Goal: Task Accomplishment & Management: Use online tool/utility

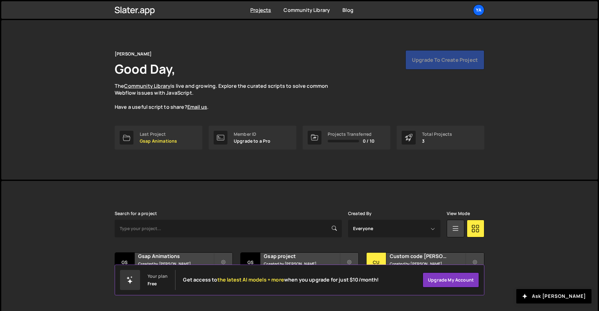
scroll to position [12, 0]
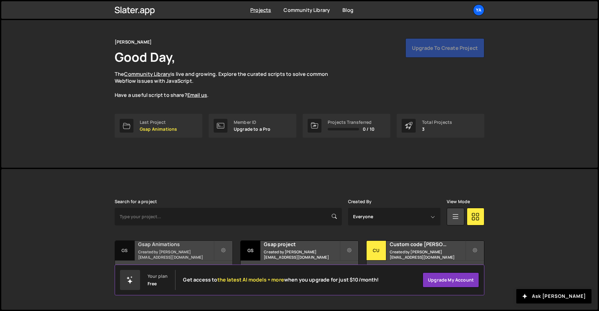
click at [181, 248] on h2 "Gsap Animations" at bounding box center [176, 244] width 76 height 7
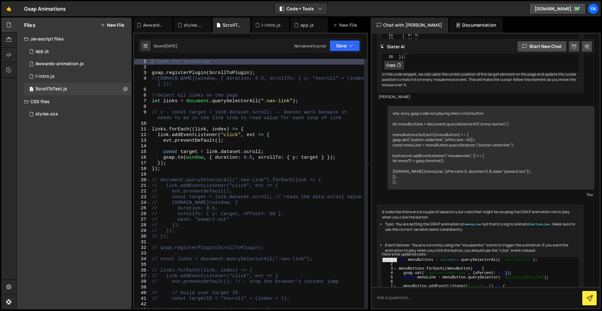
scroll to position [330, 0]
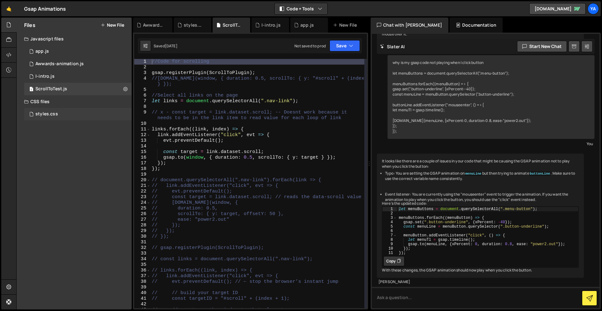
click at [73, 113] on div "styles.css 0" at bounding box center [78, 114] width 108 height 13
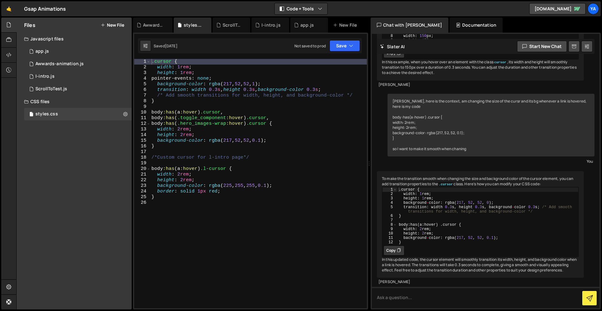
scroll to position [154, 0]
click at [238, 101] on div ".cursor { width : 1 rem ; height : 1 rem ; pointer-events : none ; background-c…" at bounding box center [258, 189] width 217 height 261
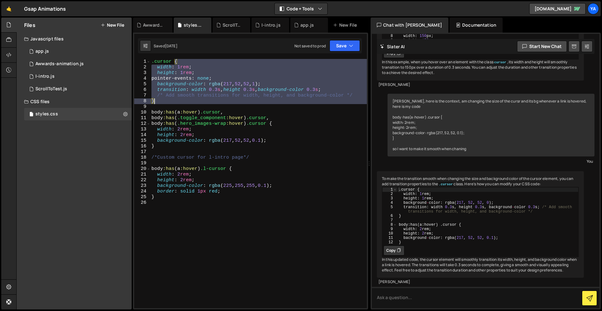
click at [238, 101] on div ".cursor { width : 1 rem ; height : 1 rem ; pointer-events : none ; background-c…" at bounding box center [258, 189] width 217 height 261
click at [243, 100] on div ".cursor { width : 1 rem ; height : 1 rem ; pointer-events : none ; background-c…" at bounding box center [258, 183] width 217 height 249
type textarea "}"
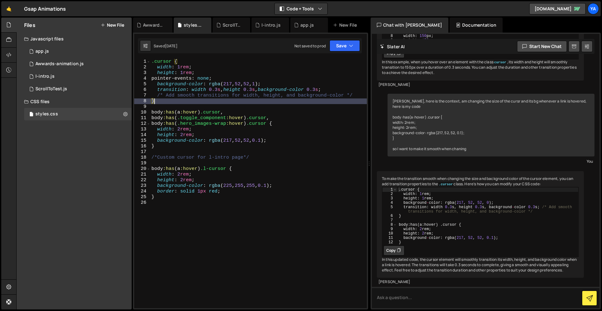
click at [273, 102] on div ".cursor { width : 1 rem ; height : 1 rem ; pointer-events : none ; background-c…" at bounding box center [258, 189] width 217 height 261
click at [270, 106] on div ".cursor { width : 1 rem ; height : 1 rem ; pointer-events : none ; background-c…" at bounding box center [258, 189] width 217 height 261
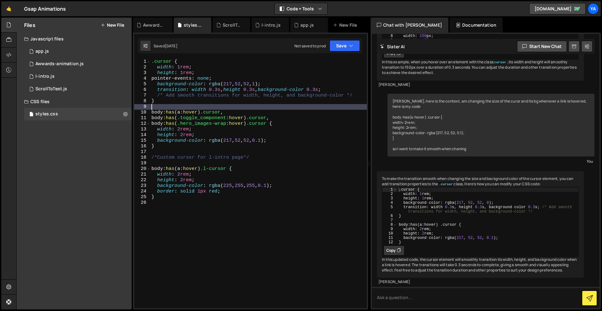
click at [231, 109] on div ".cursor { width : 1 rem ; height : 1 rem ; pointer-events : none ; background-c…" at bounding box center [258, 189] width 217 height 261
click at [235, 109] on div ".cursor { width : 1 rem ; height : 1 rem ; pointer-events : none ; background-c…" at bounding box center [258, 189] width 217 height 261
click at [254, 110] on div ".cursor { width : 1 rem ; height : 1 rem ; pointer-events : none ; background-c…" at bounding box center [258, 189] width 217 height 261
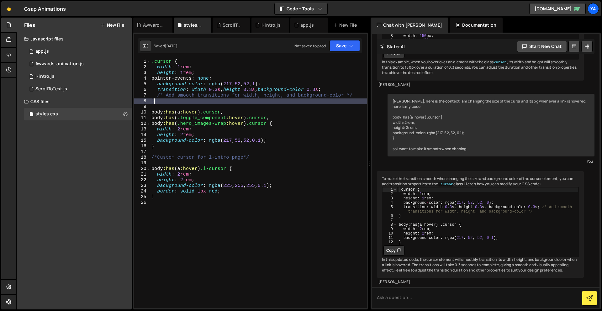
click at [249, 98] on div ".cursor { width : 1 rem ; height : 1 rem ; pointer-events : none ; background-c…" at bounding box center [258, 189] width 217 height 261
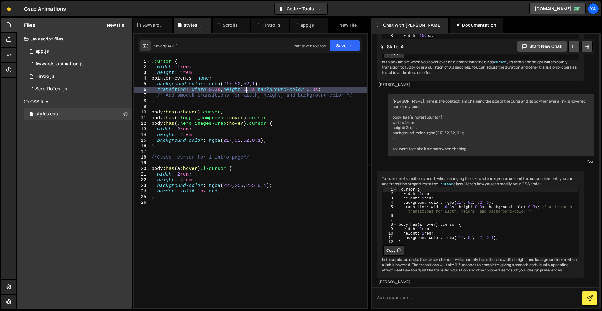
click at [248, 92] on div ".cursor { width : 1 rem ; height : 1 rem ; pointer-events : none ; background-c…" at bounding box center [258, 189] width 217 height 261
click at [232, 101] on div ".cursor { width : 1 rem ; height : 1 rem ; pointer-events : none ; background-c…" at bounding box center [258, 189] width 217 height 261
type textarea "}"
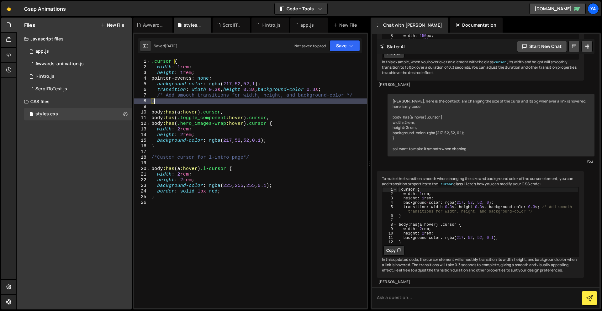
click at [226, 106] on div ".cursor { width : 1 rem ; height : 1 rem ; pointer-events : none ; background-c…" at bounding box center [258, 189] width 217 height 261
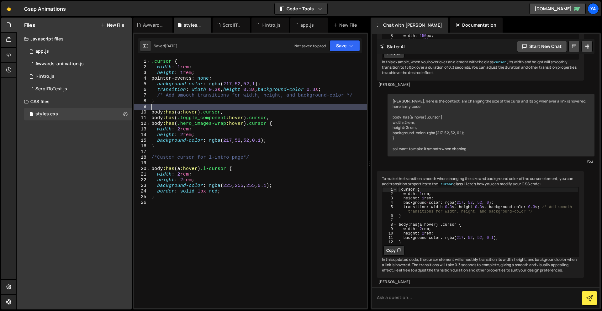
click at [237, 108] on div ".cursor { width : 1 rem ; height : 1 rem ; pointer-events : none ; background-c…" at bounding box center [258, 189] width 217 height 261
click at [245, 109] on div ".cursor { width : 1 rem ; height : 1 rem ; pointer-events : none ; background-c…" at bounding box center [258, 189] width 217 height 261
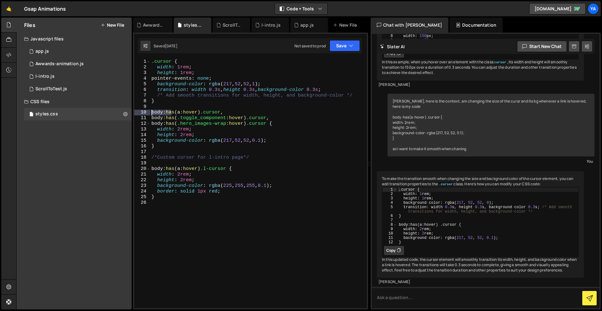
drag, startPoint x: 172, startPoint y: 112, endPoint x: 150, endPoint y: 112, distance: 22.3
click at [149, 112] on div "1 2 3 4 5 6 7 8 9 10 11 12 13 14 15 16 17 18 19 20 21 22 23 24 25 26 .cursor { …" at bounding box center [250, 183] width 233 height 249
click at [181, 113] on div ".cursor { width : 1 rem ; height : 1 rem ; pointer-events : none ; background-c…" at bounding box center [258, 189] width 217 height 261
click at [185, 113] on div ".cursor { width : 1 rem ; height : 1 rem ; pointer-events : none ; background-c…" at bounding box center [258, 189] width 217 height 261
click at [191, 113] on div ".cursor { width : 1 rem ; height : 1 rem ; pointer-events : none ; background-c…" at bounding box center [258, 189] width 217 height 261
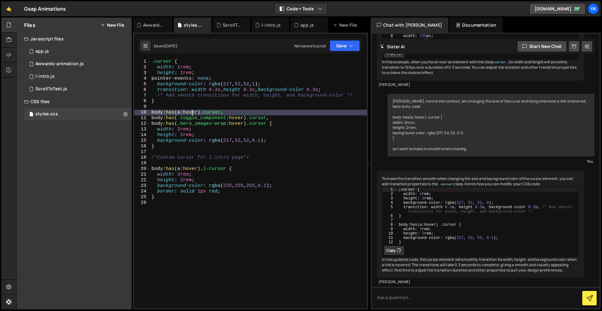
click at [200, 114] on div ".cursor { width : 1 rem ; height : 1 rem ; pointer-events : none ; background-c…" at bounding box center [258, 189] width 217 height 261
click at [205, 114] on div ".cursor { width : 1 rem ; height : 1 rem ; pointer-events : none ; background-c…" at bounding box center [258, 189] width 217 height 261
click at [210, 114] on div ".cursor { width : 1 rem ; height : 1 rem ; pointer-events : none ; background-c…" at bounding box center [258, 189] width 217 height 261
click at [219, 113] on div ".cursor { width : 1 rem ; height : 1 rem ; pointer-events : none ; background-c…" at bounding box center [258, 189] width 217 height 261
click at [224, 113] on div ".cursor { width : 1 rem ; height : 1 rem ; pointer-events : none ; background-c…" at bounding box center [258, 189] width 217 height 261
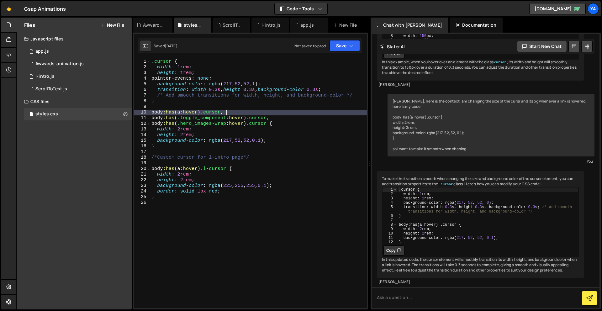
drag, startPoint x: 239, startPoint y: 113, endPoint x: 251, endPoint y: 113, distance: 12.2
click at [239, 113] on div ".cursor { width : 1 rem ; height : 1 rem ; pointer-events : none ; background-c…" at bounding box center [258, 189] width 217 height 261
click at [251, 113] on div ".cursor { width : 1 rem ; height : 1 rem ; pointer-events : none ; background-c…" at bounding box center [258, 189] width 217 height 261
click at [248, 113] on div ".cursor { width : 1 rem ; height : 1 rem ; pointer-events : none ; background-c…" at bounding box center [258, 189] width 217 height 261
click at [259, 112] on div ".cursor { width : 1 rem ; height : 1 rem ; pointer-events : none ; background-c…" at bounding box center [258, 189] width 217 height 261
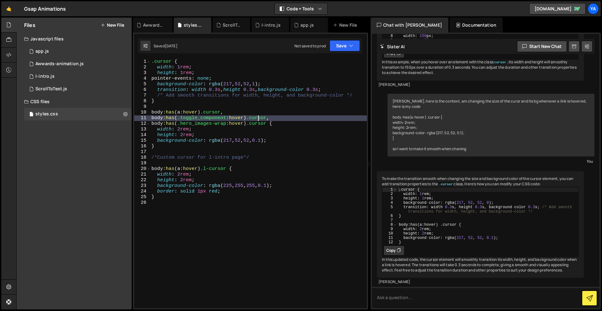
click at [259, 117] on div ".cursor { width : 1 rem ; height : 1 rem ; pointer-events : none ; background-c…" at bounding box center [258, 189] width 217 height 261
click at [261, 116] on div ".cursor { width : 1 rem ; height : 1 rem ; pointer-events : none ; background-c…" at bounding box center [258, 189] width 217 height 261
click at [218, 110] on div ".cursor { width : 1 rem ; height : 1 rem ; pointer-events : none ; background-c…" at bounding box center [258, 189] width 217 height 261
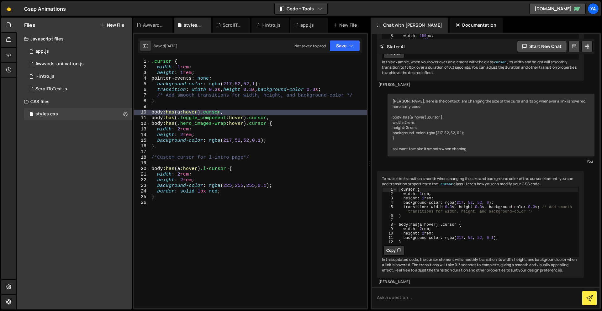
click at [177, 113] on div ".cursor { width : 1 rem ; height : 1 rem ; pointer-events : none ; background-c…" at bounding box center [258, 189] width 217 height 261
click at [232, 112] on div ".cursor { width : 1 rem ; height : 1 rem ; pointer-events : none ; background-c…" at bounding box center [258, 189] width 217 height 261
click at [239, 112] on div ".cursor { width : 1 rem ; height : 1 rem ; pointer-events : none ; background-c…" at bounding box center [258, 189] width 217 height 261
click at [296, 140] on div ".cursor { width : 1 rem ; height : 1 rem ; pointer-events : none ; background-c…" at bounding box center [258, 189] width 217 height 261
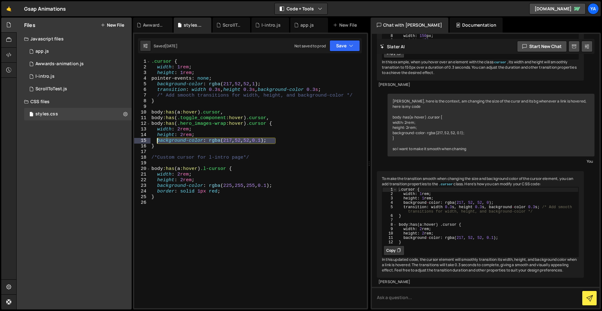
drag, startPoint x: 289, startPoint y: 140, endPoint x: 158, endPoint y: 141, distance: 131.4
click at [158, 141] on div ".cursor { width : 1 rem ; height : 1 rem ; pointer-events : none ; background-c…" at bounding box center [258, 189] width 217 height 261
click at [268, 135] on div ".cursor { width : 1 rem ; height : 1 rem ; pointer-events : none ; background-c…" at bounding box center [258, 189] width 217 height 261
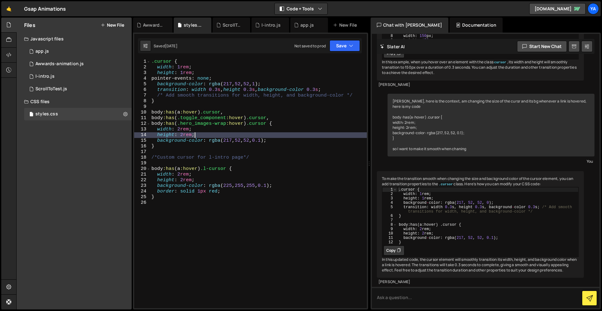
click at [274, 134] on div ".cursor { width : 1 rem ; height : 1 rem ; pointer-events : none ; background-c…" at bounding box center [258, 189] width 217 height 261
click at [280, 133] on div ".cursor { width : 1 rem ; height : 1 rem ; pointer-events : none ; background-c…" at bounding box center [258, 189] width 217 height 261
click at [277, 140] on div ".cursor { width : 1 rem ; height : 1 rem ; pointer-events : none ; background-c…" at bounding box center [258, 189] width 217 height 261
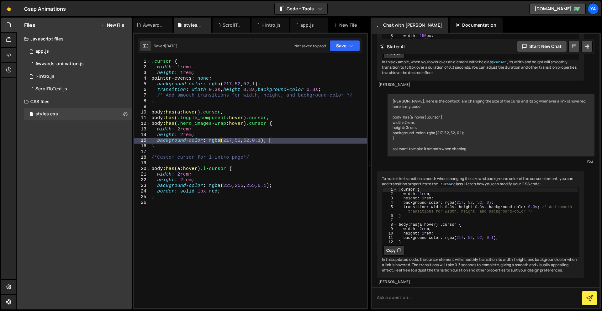
click at [270, 139] on div ".cursor { width : 1 rem ; height : 1 rem ; pointer-events : none ; background-c…" at bounding box center [258, 189] width 217 height 261
click at [287, 142] on div ".cursor { width : 1 rem ; height : 1 rem ; pointer-events : none ; background-c…" at bounding box center [258, 189] width 217 height 261
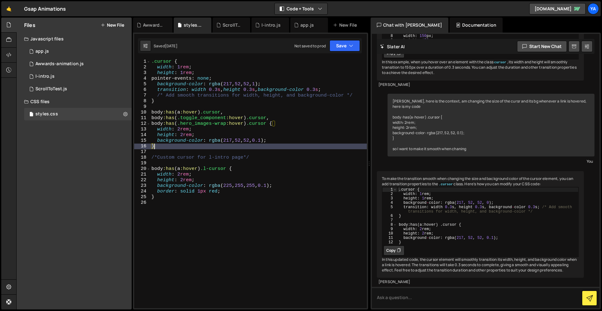
click at [179, 149] on div ".cursor { width : 1 rem ; height : 1 rem ; pointer-events : none ; background-c…" at bounding box center [258, 189] width 217 height 261
click at [287, 140] on div ".cursor { width : 1 rem ; height : 1 rem ; pointer-events : none ; background-c…" at bounding box center [258, 189] width 217 height 261
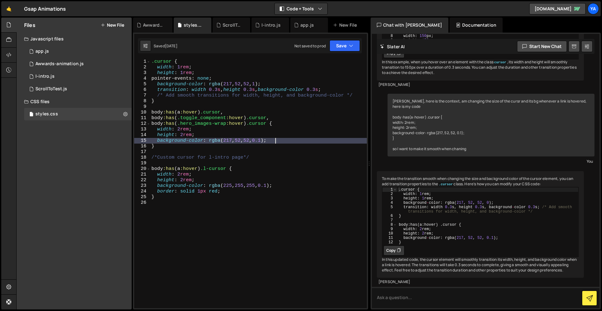
click at [277, 141] on div ".cursor { width : 1 rem ; height : 1 rem ; pointer-events : none ; background-c…" at bounding box center [258, 189] width 217 height 261
drag, startPoint x: 275, startPoint y: 141, endPoint x: 157, endPoint y: 141, distance: 117.9
click at [157, 141] on div ".cursor { width : 1 rem ; height : 1 rem ; pointer-events : none ; background-c…" at bounding box center [258, 189] width 217 height 261
click at [253, 99] on div ".cursor { width : 1 rem ; height : 1 rem ; pointer-events : none ; background-c…" at bounding box center [258, 189] width 217 height 261
type textarea "}"
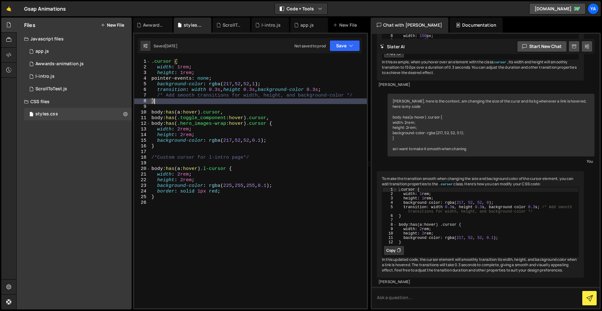
click at [284, 100] on div ".cursor { width : 1 rem ; height : 1 rem ; pointer-events : none ; background-c…" at bounding box center [258, 189] width 217 height 261
click at [247, 109] on div ".cursor { width : 1 rem ; height : 1 rem ; pointer-events : none ; background-c…" at bounding box center [258, 189] width 217 height 261
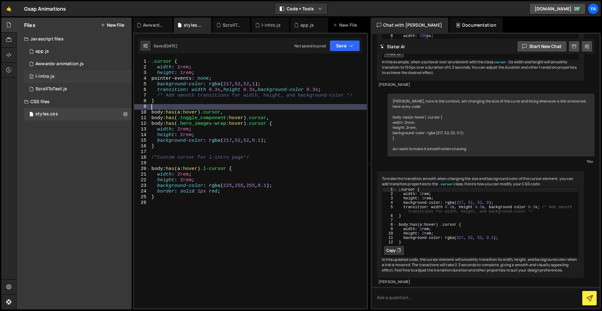
click at [69, 76] on div "2 l-intro.js 0" at bounding box center [78, 76] width 108 height 13
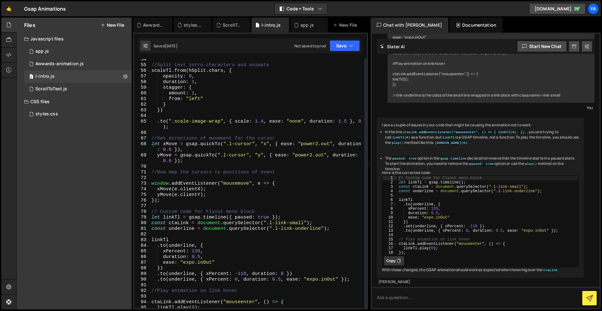
scroll to position [332, 0]
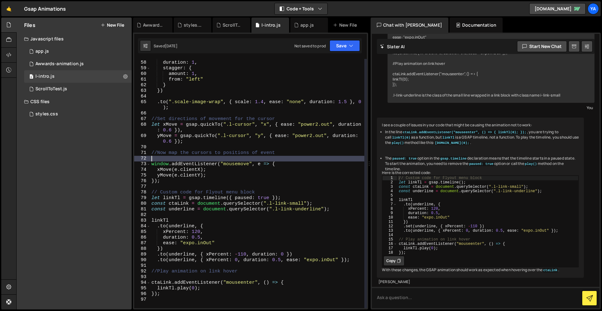
click at [233, 159] on div "opacity : 0 , duration : 1 , stagger : { amount : 1 , from : "left" } }) . to (…" at bounding box center [257, 184] width 214 height 261
click at [235, 157] on div "opacity : 0 , duration : 1 , stagger : { amount : 1 , from : "left" } }) . to (…" at bounding box center [257, 184] width 214 height 261
click at [251, 146] on div "opacity : 0 , duration : 1 , stagger : { amount : 1 , from : "left" } }) . to (…" at bounding box center [257, 184] width 214 height 261
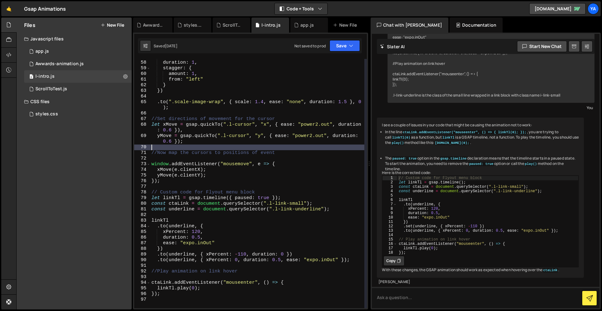
click at [234, 186] on div "opacity : 0 , duration : 1 , stagger : { amount : 1 , from : "left" } }) . to (…" at bounding box center [257, 184] width 214 height 261
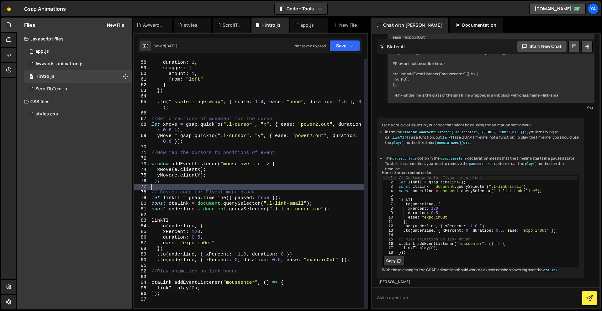
drag, startPoint x: 234, startPoint y: 185, endPoint x: 237, endPoint y: 176, distance: 9.6
click at [234, 184] on div "opacity : 0 , duration : 1 , stagger : { amount : 1 , from : "left" } }) . to (…" at bounding box center [257, 184] width 214 height 261
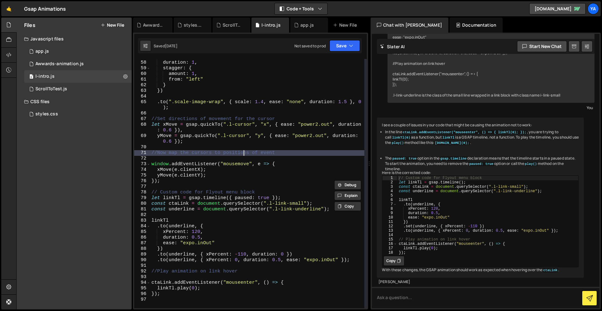
click at [245, 152] on div "opacity : 0 , duration : 1 , stagger : { amount : 1 , from : "left" } }) . to (…" at bounding box center [257, 184] width 214 height 261
click at [209, 163] on div "opacity : 0 , duration : 1 , stagger : { amount : 1 , from : "left" } }) . to (…" at bounding box center [257, 184] width 214 height 261
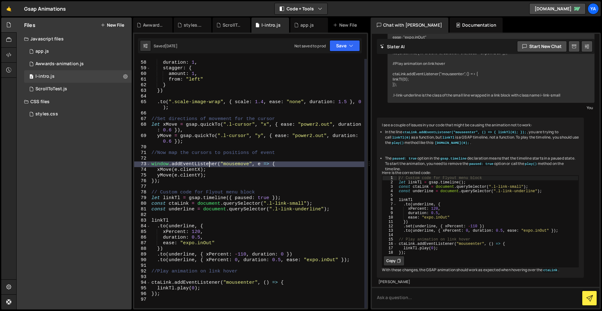
click at [224, 168] on div "opacity : 0 , duration : 1 , stagger : { amount : 1 , from : "left" } }) . to (…" at bounding box center [257, 184] width 214 height 261
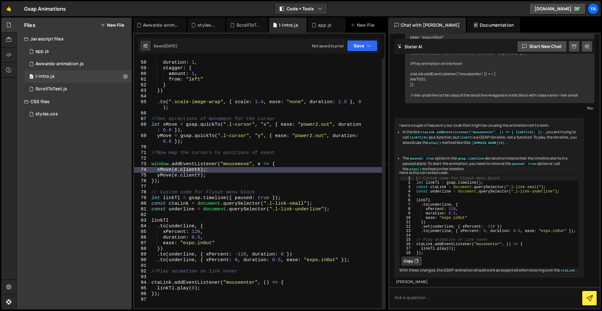
scroll to position [3576, 0]
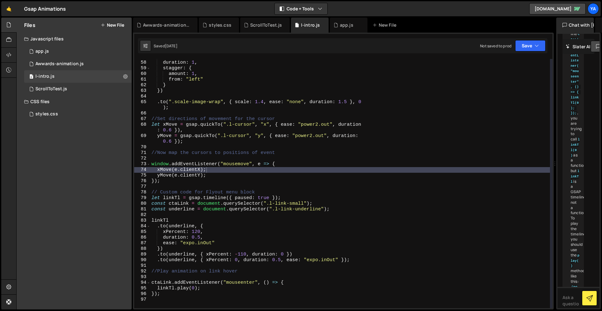
drag, startPoint x: 368, startPoint y: 153, endPoint x: 551, endPoint y: 151, distance: 182.8
click at [551, 151] on div "Files New File Javascript files 4 app.js 0 5 Awwards-animation.js 0 2 l-intro.j…" at bounding box center [309, 164] width 586 height 292
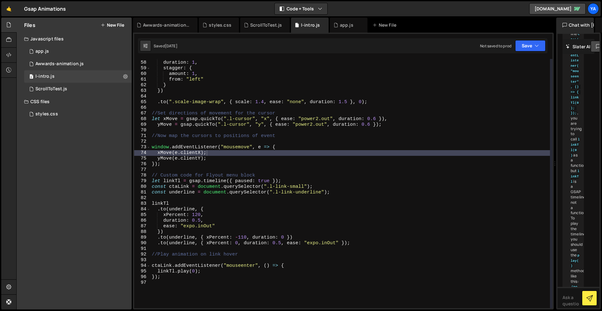
click at [342, 150] on div "opacity : 0 , duration : 1 , stagger : { amount : 1 , from : "left" } }) . to (…" at bounding box center [349, 184] width 399 height 261
click at [313, 150] on div "opacity : 0 , duration : 1 , stagger : { amount : 1 , from : "left" } }) . to (…" at bounding box center [349, 184] width 399 height 261
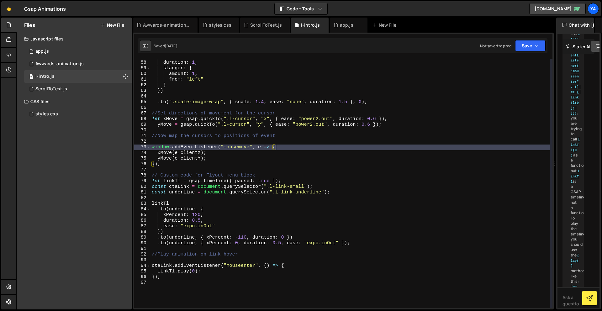
click at [326, 137] on div "opacity : 0 , duration : 1 , stagger : { amount : 1 , from : "left" } }) . to (…" at bounding box center [349, 184] width 399 height 261
type textarea "//Now map the cursors to positions of event"
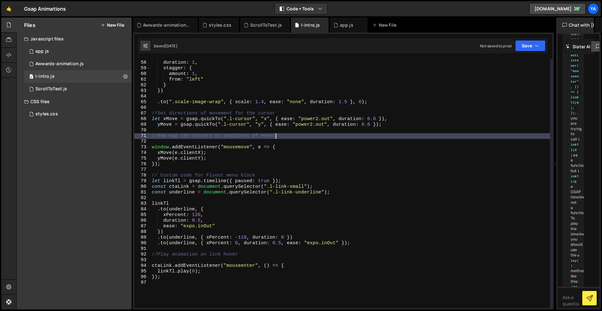
scroll to position [309, 0]
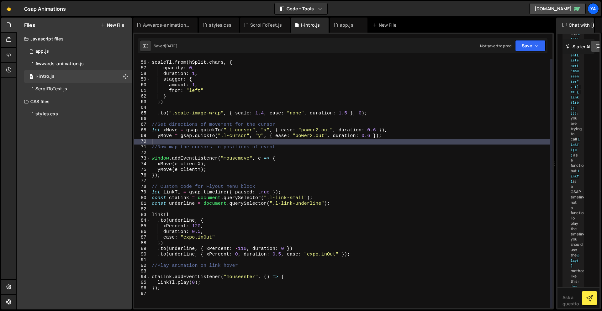
click at [302, 143] on div "//Split text intro characters and animate scaleTl . from ( hSplit . chars , { o…" at bounding box center [349, 184] width 399 height 261
click at [304, 142] on div "//Split text intro characters and animate scaleTl . from ( hSplit . chars , { o…" at bounding box center [349, 184] width 399 height 261
click at [250, 141] on div "//Split text intro characters and animate scaleTl . from ( hSplit . chars , { o…" at bounding box center [349, 184] width 399 height 261
click at [211, 141] on div "//Split text intro characters and animate scaleTl . from ( hSplit . chars , { o…" at bounding box center [349, 184] width 399 height 261
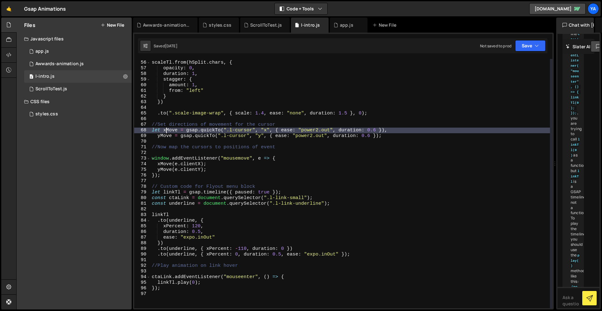
click at [167, 131] on div "//Split text intro characters and animate scaleTl . from ( hSplit . chars , { o…" at bounding box center [349, 184] width 399 height 261
type textarea "let xMove = gsap.quickTo(".l-cursor", "x", { ease: "power2.out", duration: 0.6 …"
click at [166, 130] on div "//Split text intro characters and animate scaleTl . from ( hSplit . chars , { o…" at bounding box center [349, 184] width 399 height 261
click at [173, 128] on div "//Split text intro characters and animate scaleTl . from ( hSplit . chars , { o…" at bounding box center [349, 184] width 399 height 261
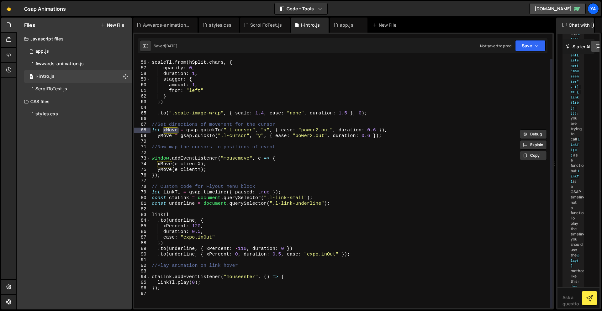
click at [188, 121] on div "//Split text intro characters and animate scaleTl . from ( hSplit . chars , { o…" at bounding box center [349, 184] width 399 height 261
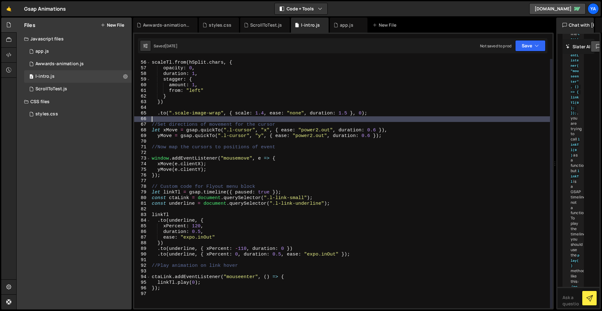
click at [175, 131] on div "//Split text intro characters and animate scaleTl . from ( hSplit . chars , { o…" at bounding box center [349, 184] width 399 height 261
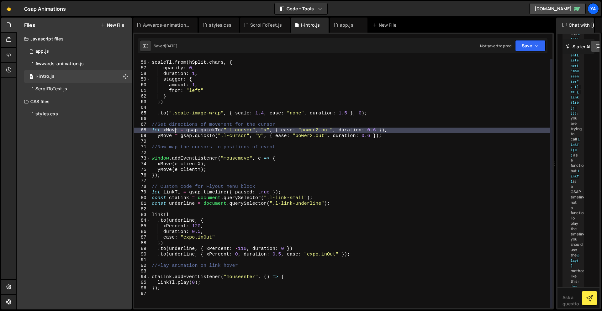
click at [202, 127] on div "//Split text intro characters and animate scaleTl . from ( hSplit . chars , { o…" at bounding box center [349, 184] width 399 height 261
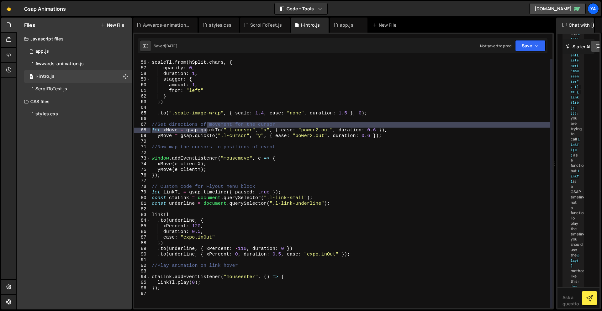
click at [206, 128] on div "//Split text intro characters and animate scaleTl . from ( hSplit . chars , { o…" at bounding box center [349, 184] width 399 height 261
click at [206, 128] on div "//Split text intro characters and animate scaleTl . from ( hSplit . chars , { o…" at bounding box center [349, 183] width 399 height 249
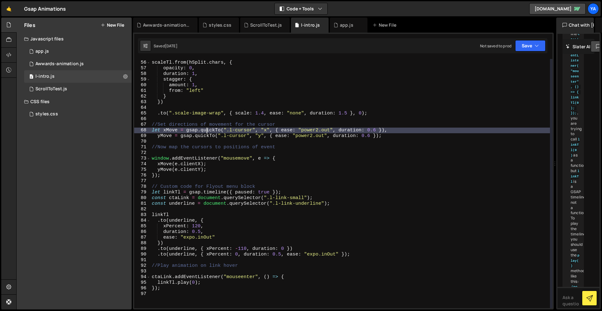
drag, startPoint x: 221, startPoint y: 130, endPoint x: 238, endPoint y: 130, distance: 16.9
click at [221, 130] on div "//Split text intro characters and animate scaleTl . from ( hSplit . chars , { o…" at bounding box center [349, 184] width 399 height 261
click at [238, 130] on div "//Split text intro characters and animate scaleTl . from ( hSplit . chars , { o…" at bounding box center [349, 184] width 399 height 261
click at [242, 129] on div "//Split text intro characters and animate scaleTl . from ( hSplit . chars , { o…" at bounding box center [349, 184] width 399 height 261
click at [244, 129] on div "//Split text intro characters and animate scaleTl . from ( hSplit . chars , { o…" at bounding box center [349, 184] width 399 height 261
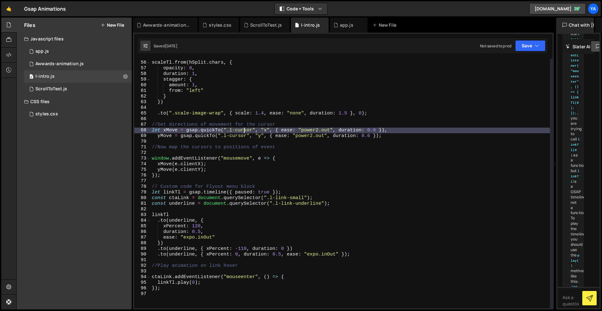
click at [245, 129] on div "//Split text intro characters and animate scaleTl . from ( hSplit . chars , { o…" at bounding box center [349, 184] width 399 height 261
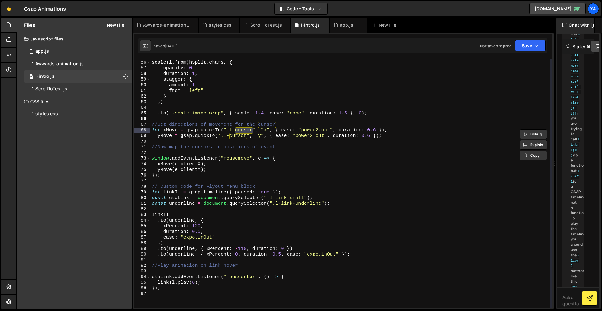
click at [257, 130] on div "//Split text intro characters and animate scaleTl . from ( hSplit . chars , { o…" at bounding box center [349, 184] width 399 height 261
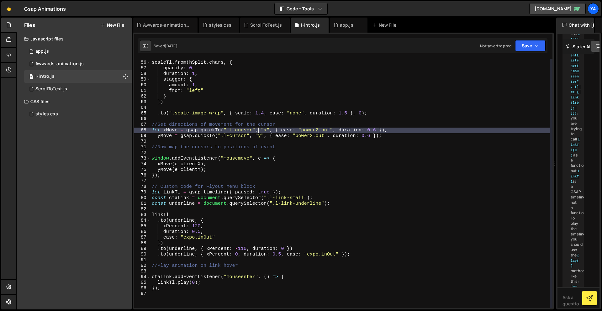
click at [257, 130] on div "//Split text intro characters and animate scaleTl . from ( hSplit . chars , { o…" at bounding box center [349, 184] width 399 height 261
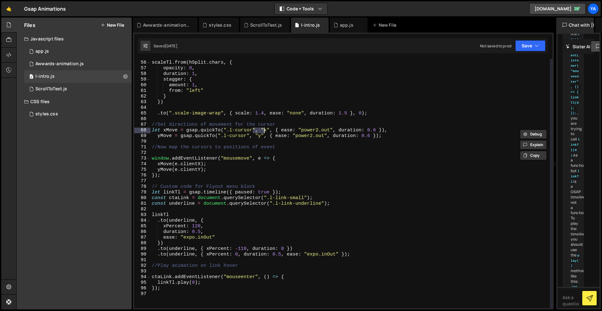
click at [275, 131] on div "//Split text intro characters and animate scaleTl . from ( hSplit . chars , { o…" at bounding box center [349, 184] width 399 height 261
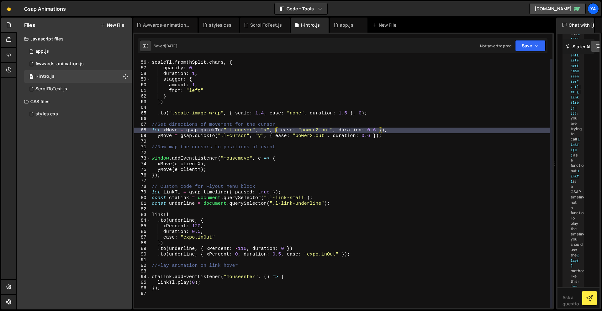
click at [242, 139] on div "//Split text intro characters and animate scaleTl . from ( hSplit . chars , { o…" at bounding box center [349, 184] width 399 height 261
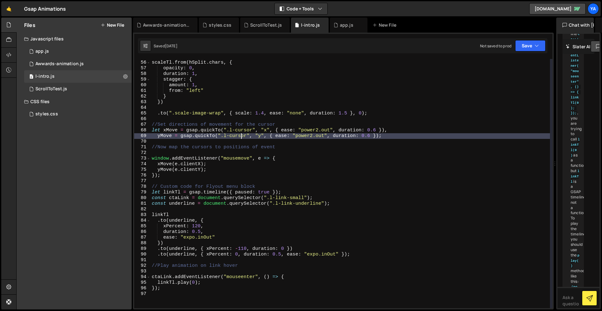
click at [260, 138] on div "//Split text intro characters and animate scaleTl . from ( hSplit . chars , { o…" at bounding box center [349, 184] width 399 height 261
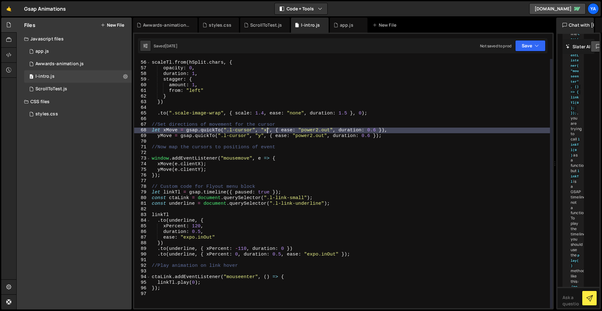
click at [267, 130] on div "//Split text intro characters and animate scaleTl . from ( hSplit . chars , { o…" at bounding box center [349, 184] width 399 height 261
click at [303, 130] on div "//Split text intro characters and animate scaleTl . from ( hSplit . chars , { o…" at bounding box center [349, 184] width 399 height 261
click at [332, 129] on div "//Split text intro characters and animate scaleTl . from ( hSplit . chars , { o…" at bounding box center [349, 184] width 399 height 261
drag, startPoint x: 334, startPoint y: 129, endPoint x: 337, endPoint y: 129, distance: 3.5
click at [334, 129] on div "//Split text intro characters and animate scaleTl . from ( hSplit . chars , { o…" at bounding box center [349, 184] width 399 height 261
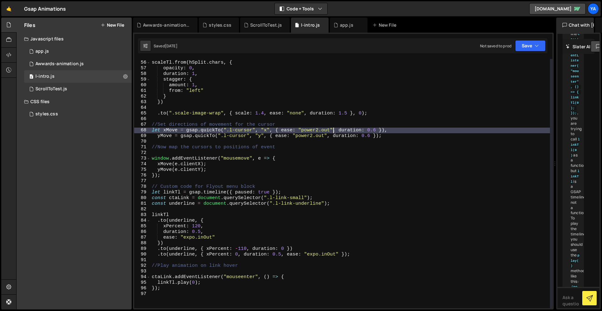
click at [342, 129] on div "//Split text intro characters and animate scaleTl . from ( hSplit . chars , { o…" at bounding box center [349, 184] width 399 height 261
click at [396, 137] on div "//Split text intro characters and animate scaleTl . from ( hSplit . chars , { o…" at bounding box center [349, 184] width 399 height 261
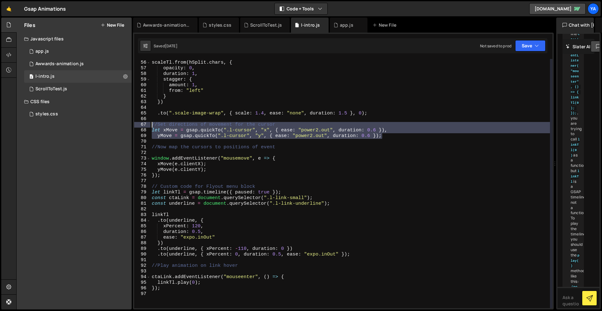
drag, startPoint x: 374, startPoint y: 136, endPoint x: 150, endPoint y: 126, distance: 224.1
click at [150, 126] on div "yMove = gsap.quickTo(".l-cursor", "y", { ease: "power2.out", duration: 0.6 }); …" at bounding box center [343, 183] width 418 height 249
click at [179, 174] on div "//Split text intro characters and animate scaleTl . from ( hSplit . chars , { o…" at bounding box center [349, 184] width 399 height 261
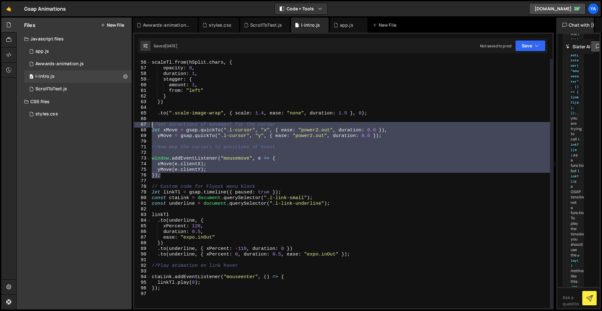
drag, startPoint x: 176, startPoint y: 169, endPoint x: 150, endPoint y: 127, distance: 49.8
click at [150, 127] on div "//Split text intro characters and animate scaleTl . from ( hSplit . chars , { o…" at bounding box center [349, 184] width 399 height 261
click at [313, 93] on div "//Split text intro characters and animate scaleTl . from ( hSplit . chars , { o…" at bounding box center [349, 184] width 399 height 261
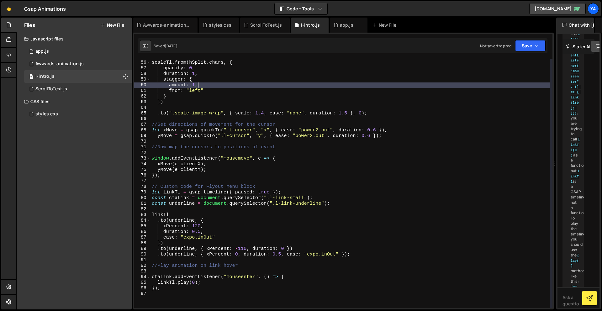
click at [321, 86] on div "//Split text intro characters and animate scaleTl . from ( hSplit . chars , { o…" at bounding box center [349, 184] width 399 height 261
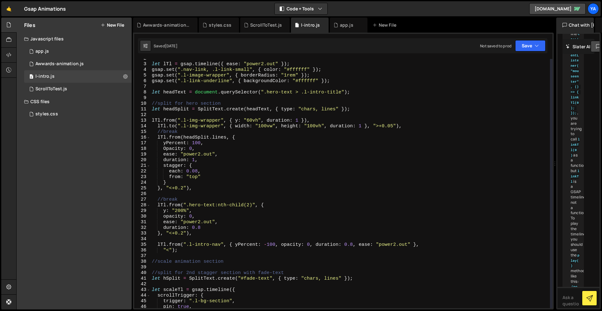
scroll to position [0, 0]
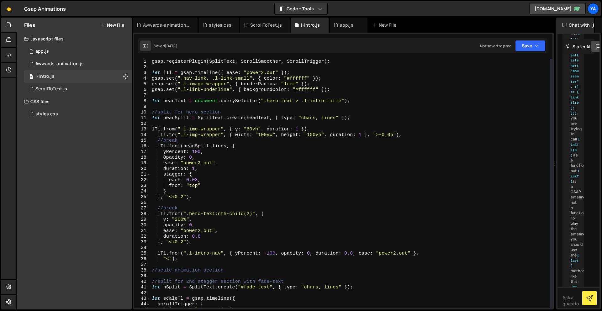
click at [366, 81] on div "gsap . registerPlugin ( SplitText , ScrollSmoother , ScrollTrigger ) ; let lTl …" at bounding box center [349, 189] width 399 height 261
type textarea "gsap.set(".nav-link, .l-link-small", { color: "#ffffff" });"
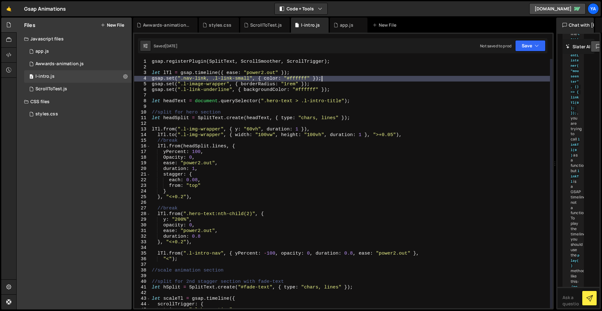
click at [372, 77] on div "gsap . registerPlugin ( SplitText , ScrollSmoother , ScrollTrigger ) ; let lTl …" at bounding box center [349, 189] width 399 height 261
click at [359, 95] on div "gsap . registerPlugin ( SplitText , ScrollSmoother , ScrollTrigger ) ; let lTl …" at bounding box center [349, 189] width 399 height 261
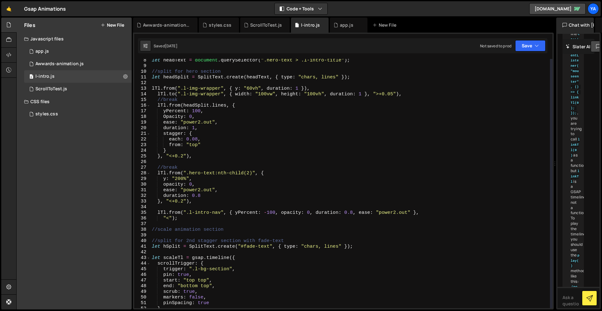
scroll to position [420, 0]
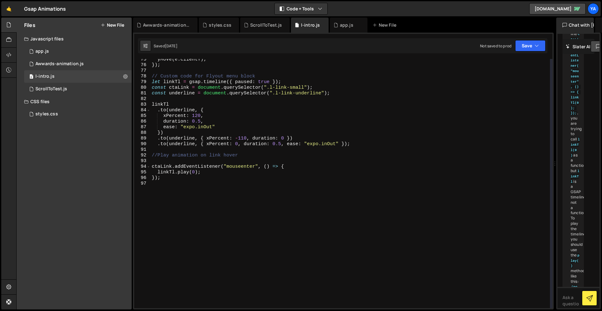
click at [356, 93] on div "yMove ( e . clientY ) ; }) ; // Custom code for Flyout menu block let linkTl = …" at bounding box center [349, 187] width 399 height 261
type textarea "const underline = document.querySelector(".l-link-underline");"
